Goal: Find specific page/section: Find specific page/section

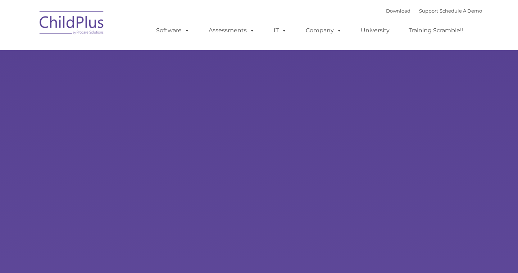
type input ""
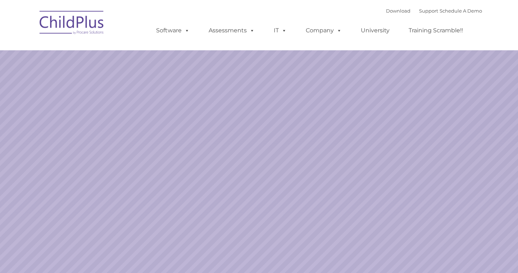
select select "MEDIUM"
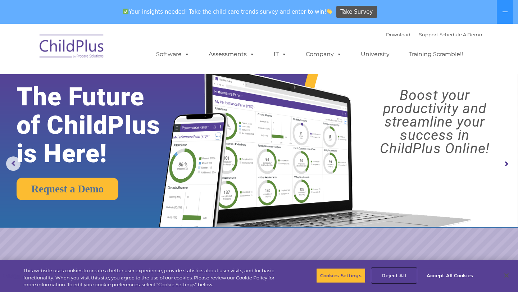
click at [395, 273] on button "Reject All" at bounding box center [393, 275] width 45 height 15
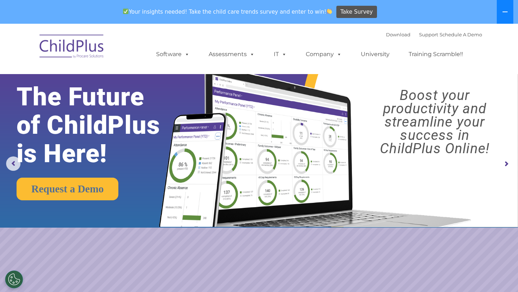
click at [503, 6] on button at bounding box center [505, 12] width 17 height 24
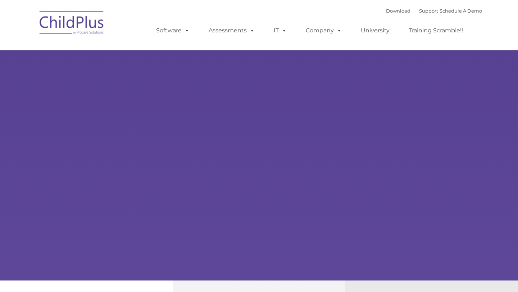
type input ""
select select "MEDIUM"
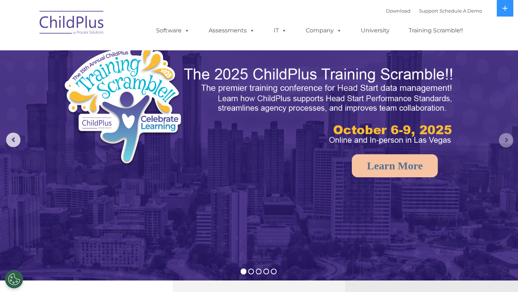
click at [512, 139] on rs-arrow at bounding box center [506, 140] width 14 height 14
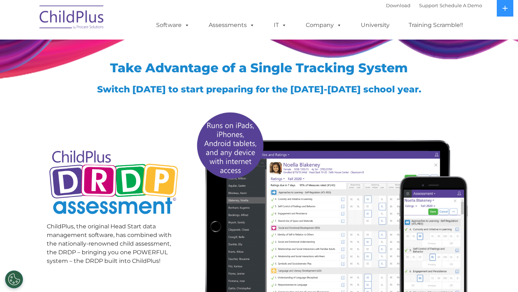
scroll to position [13, 0]
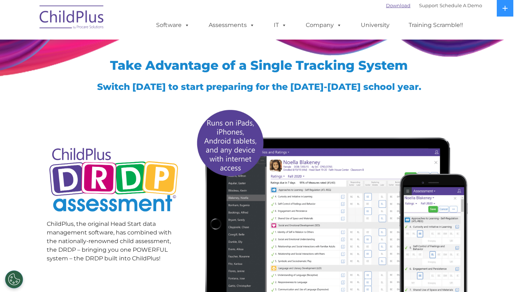
click at [386, 3] on link "Download" at bounding box center [398, 6] width 24 height 6
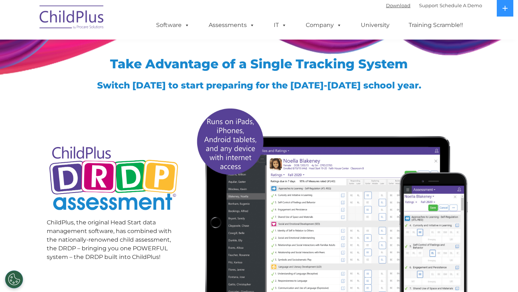
scroll to position [0, 0]
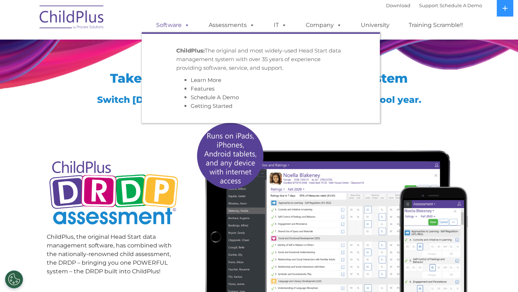
click at [177, 27] on link "Software" at bounding box center [173, 25] width 48 height 14
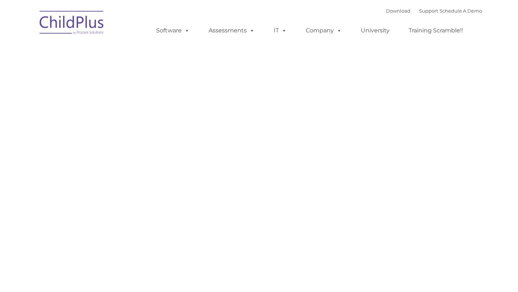
type input ""
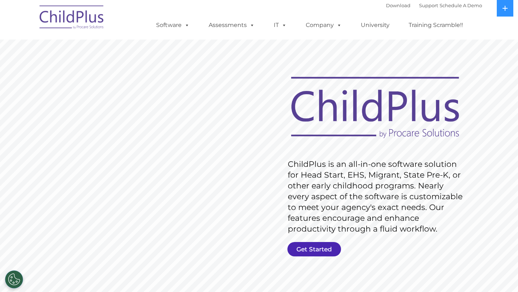
click at [333, 247] on link "Get Started" at bounding box center [314, 249] width 54 height 14
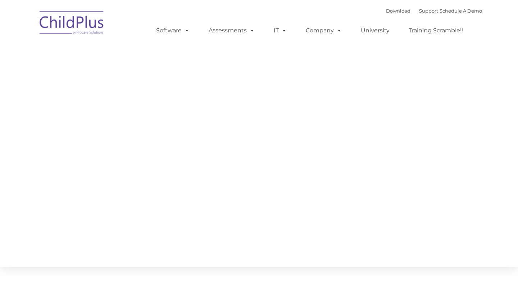
type input ""
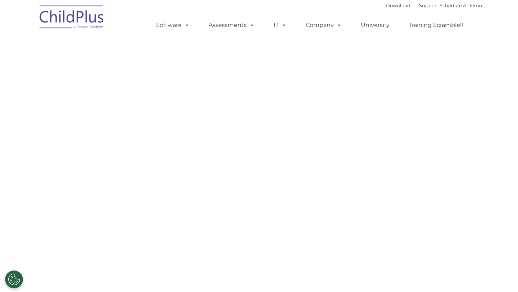
select select "MEDIUM"
